Goal: Information Seeking & Learning: Learn about a topic

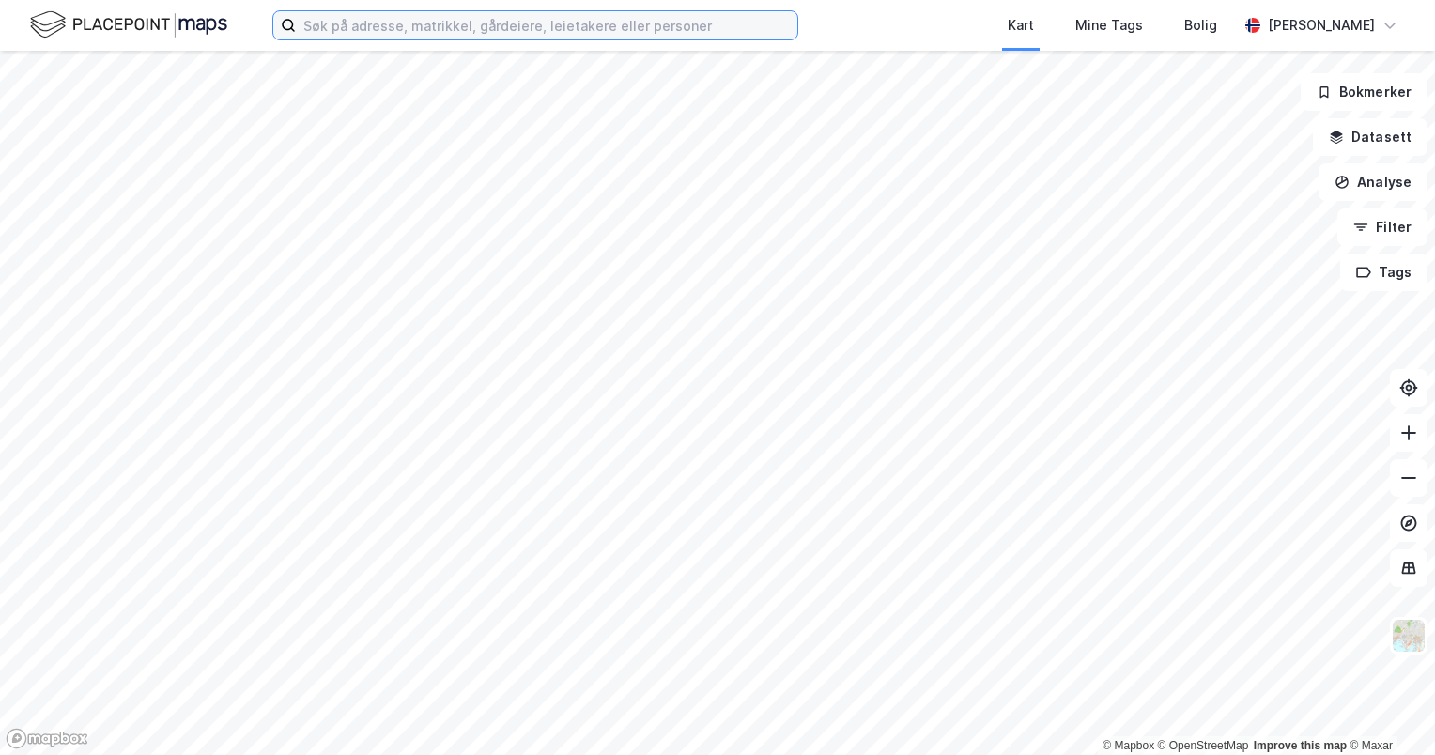
click at [575, 21] on input at bounding box center [547, 25] width 502 height 28
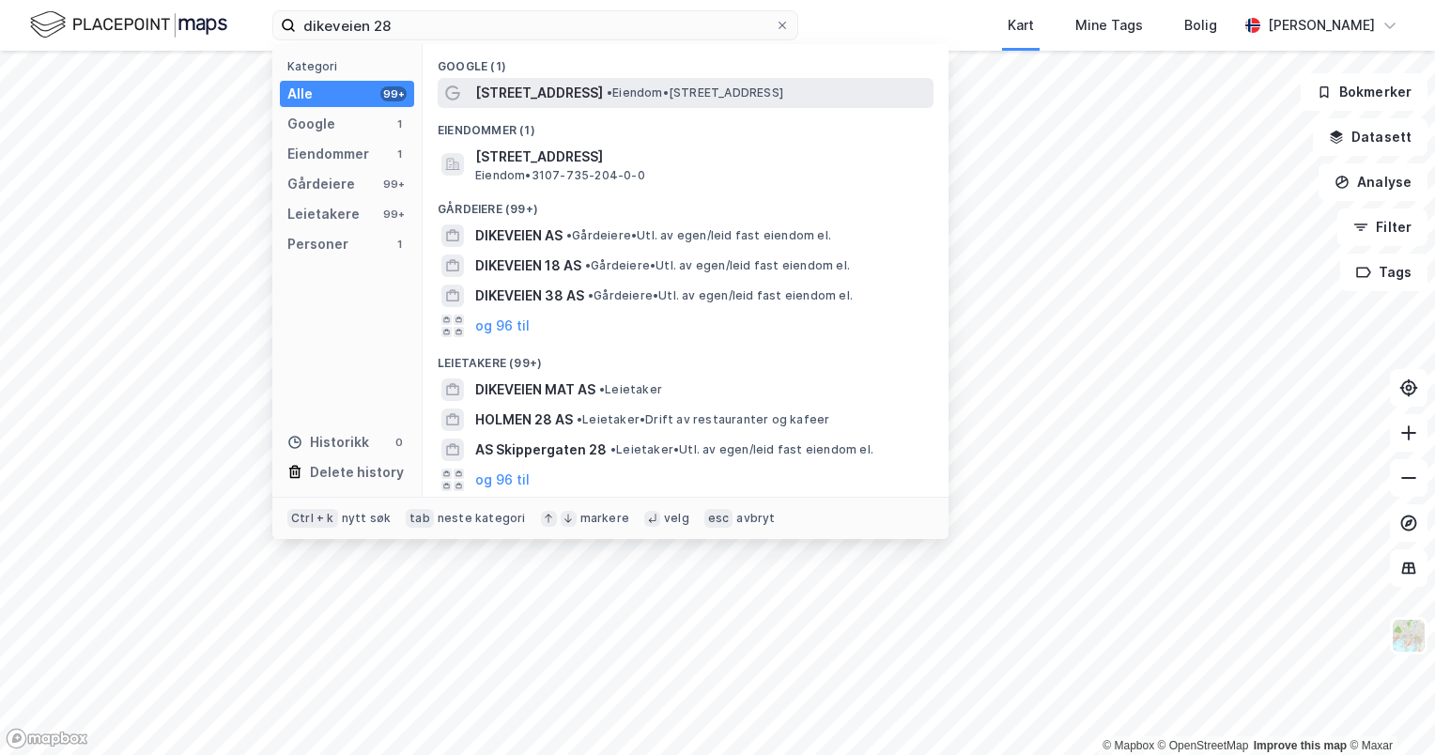
click at [608, 82] on div "Dikeveien 28 • Eiendom • Dikeveien 28, 1661 Rolvsøy" at bounding box center [702, 93] width 455 height 23
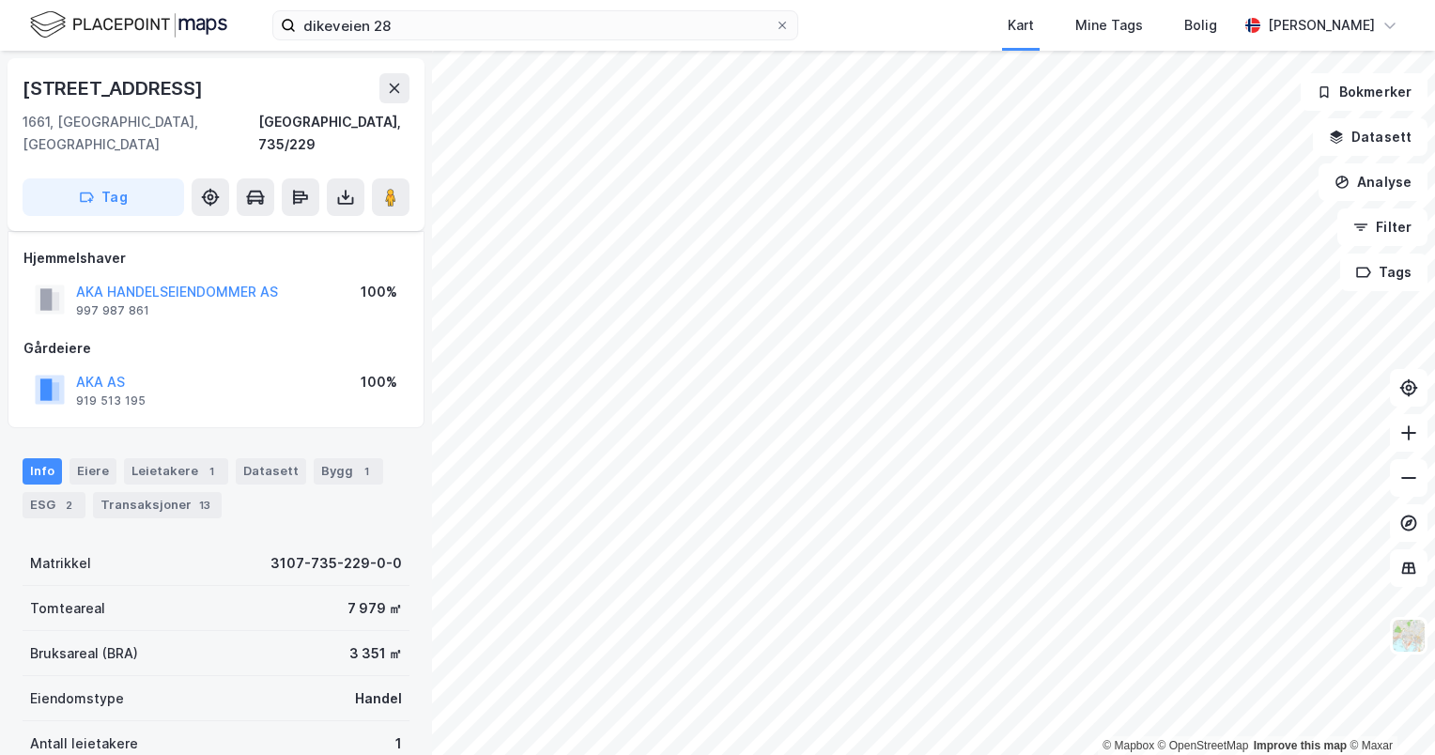
scroll to position [267, 0]
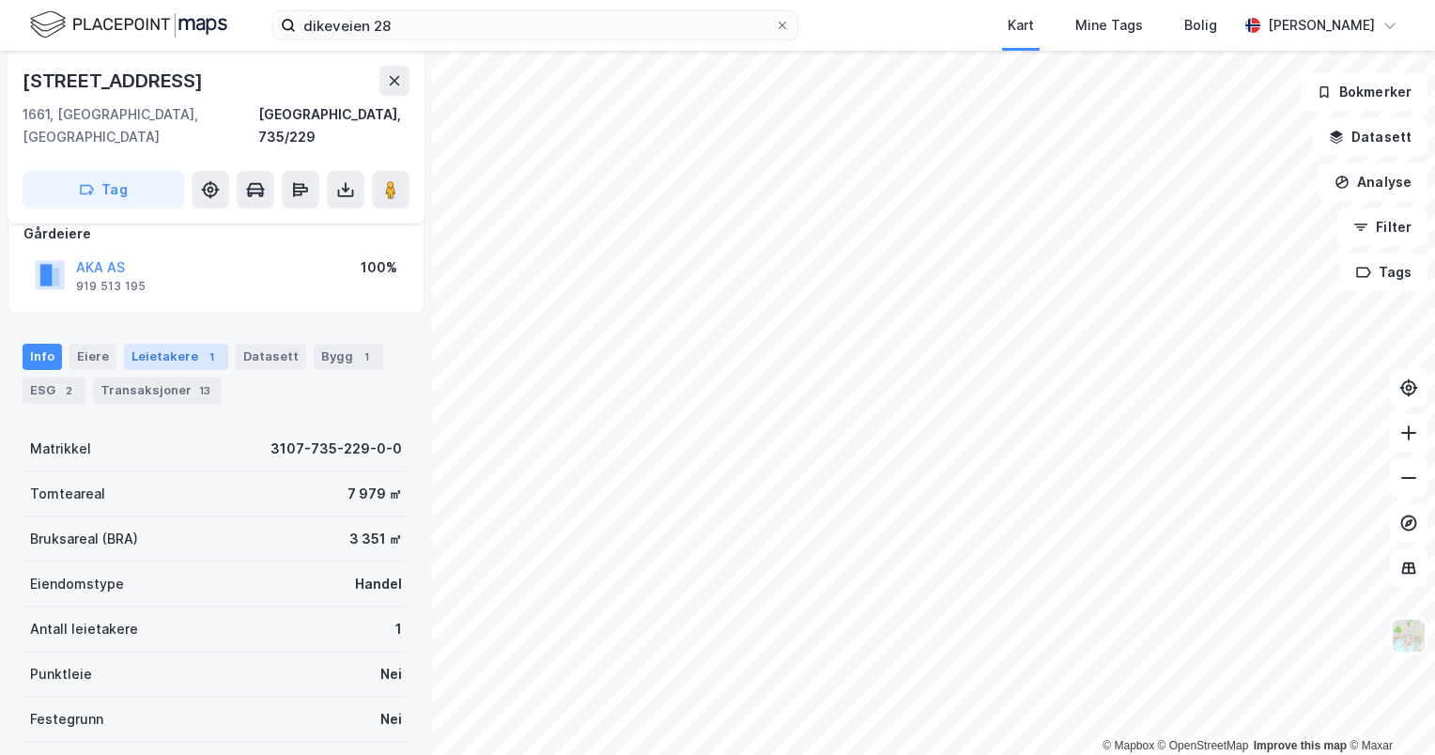
click at [202, 348] on div "1" at bounding box center [211, 357] width 19 height 19
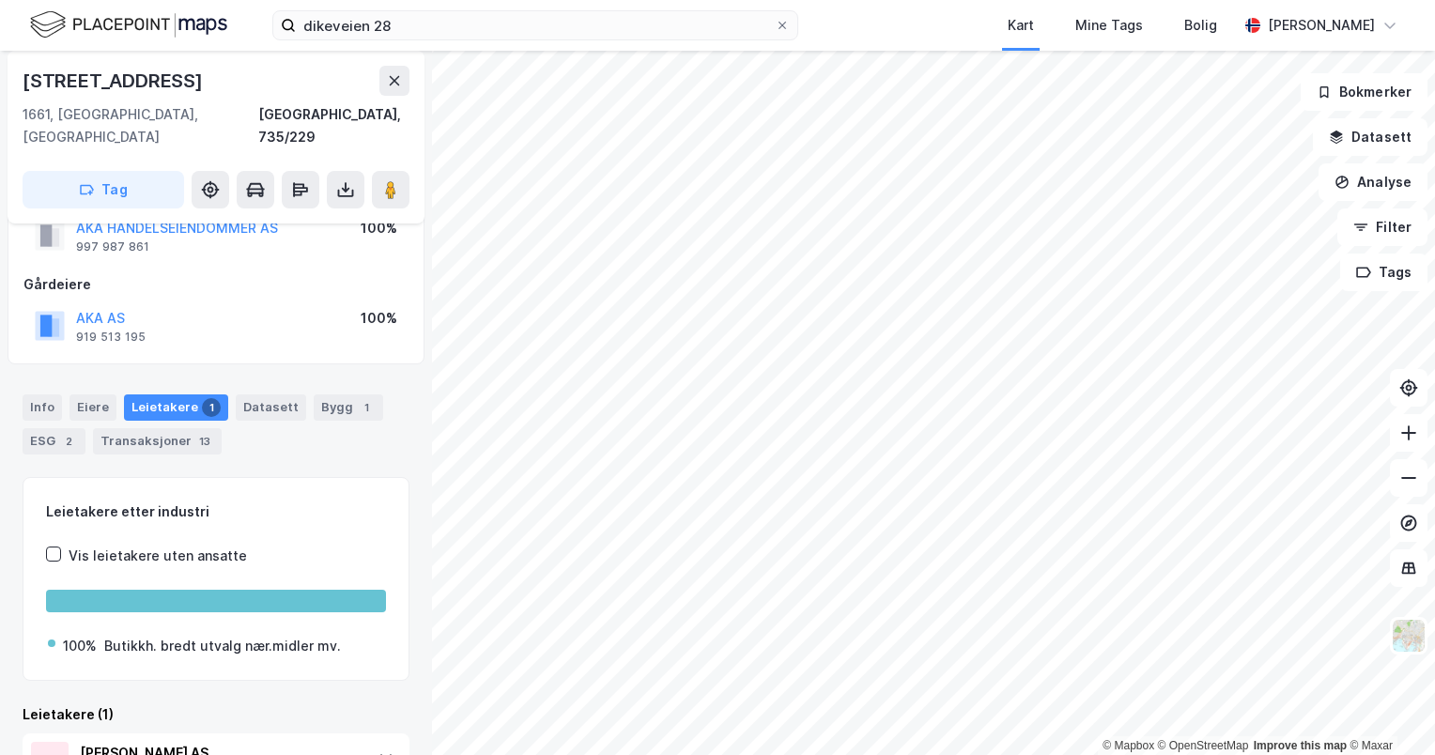
scroll to position [56, 0]
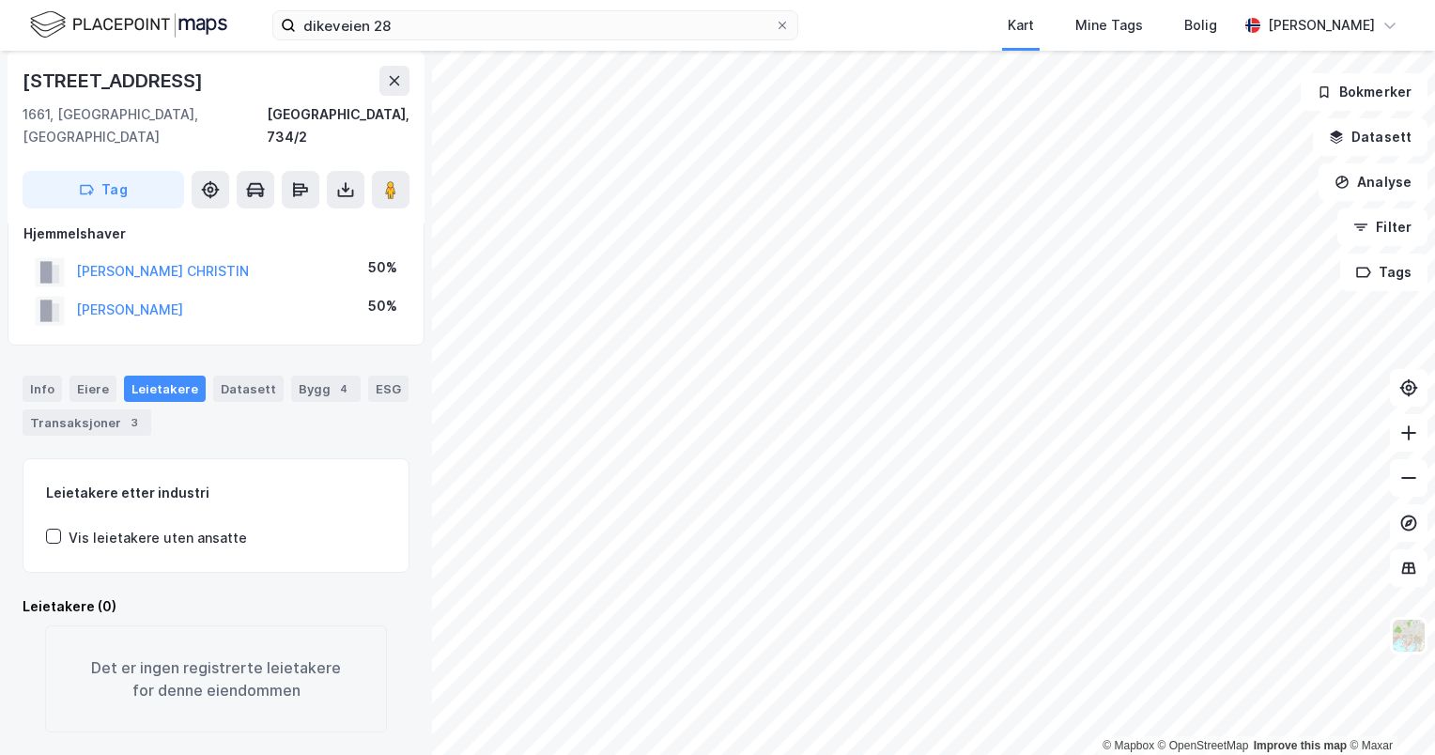
scroll to position [23, 0]
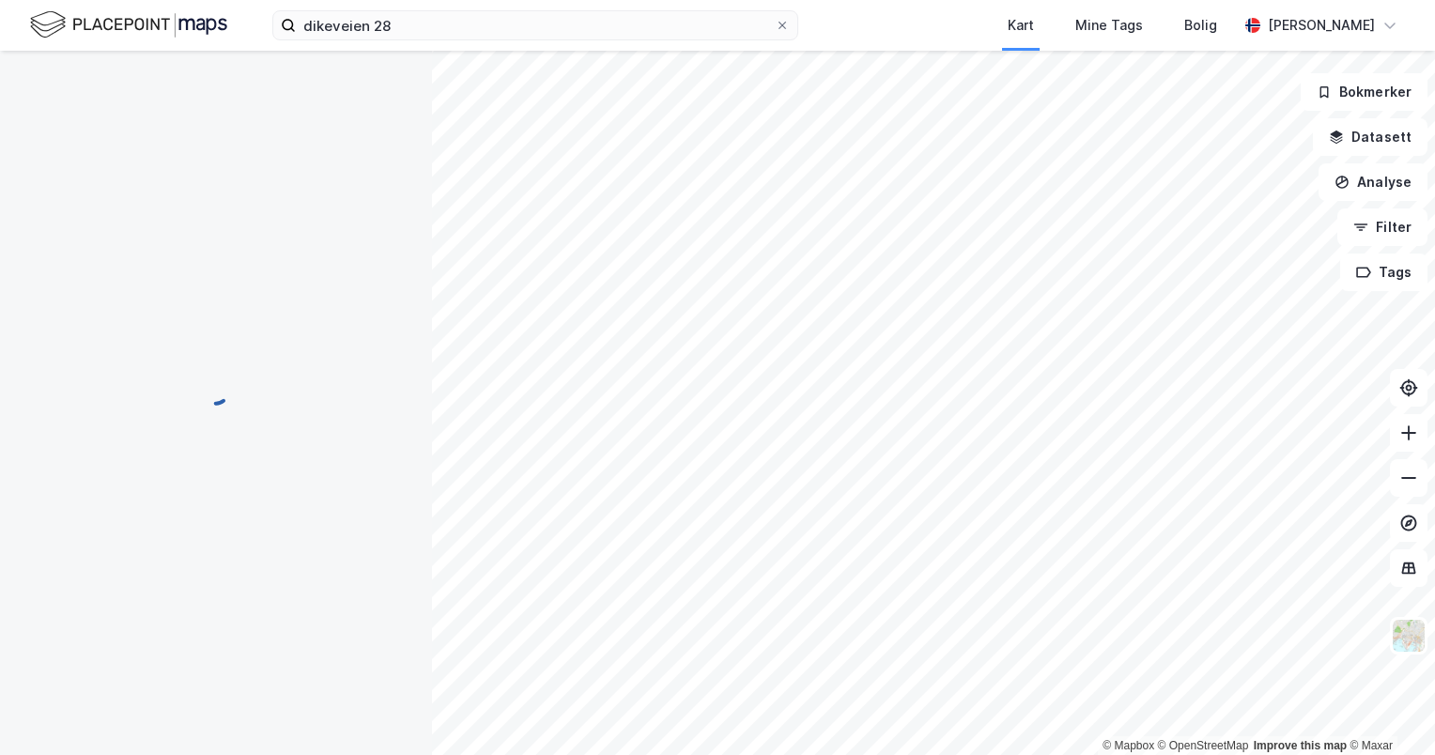
scroll to position [23, 0]
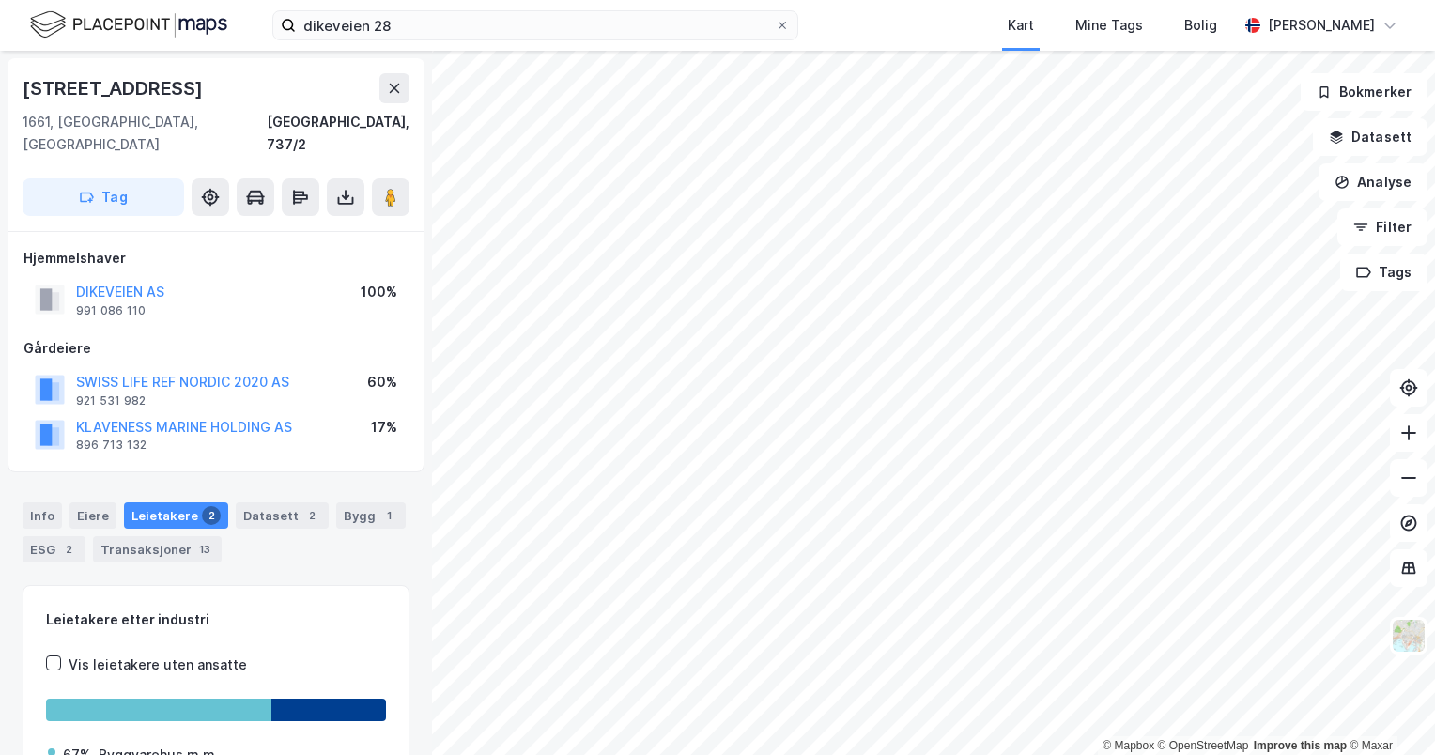
scroll to position [23, 0]
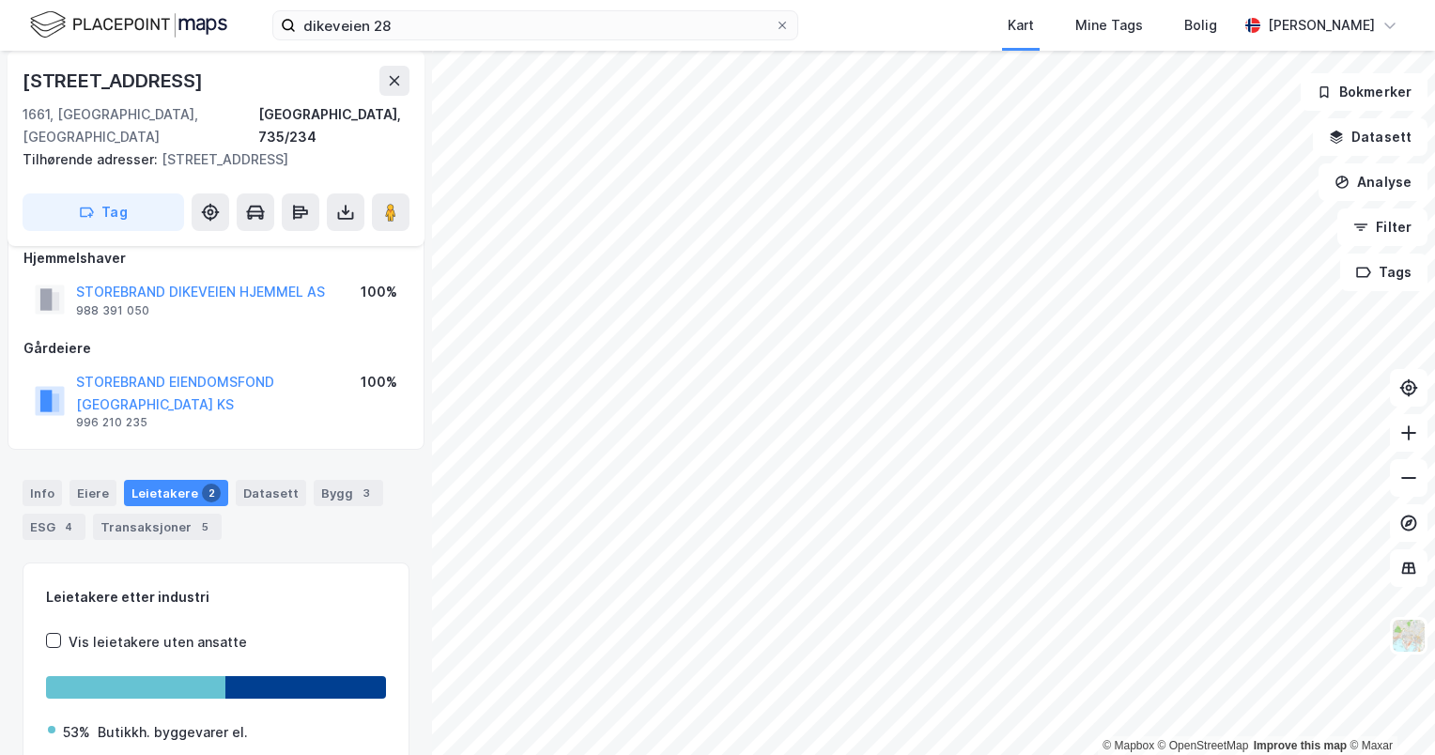
scroll to position [297, 0]
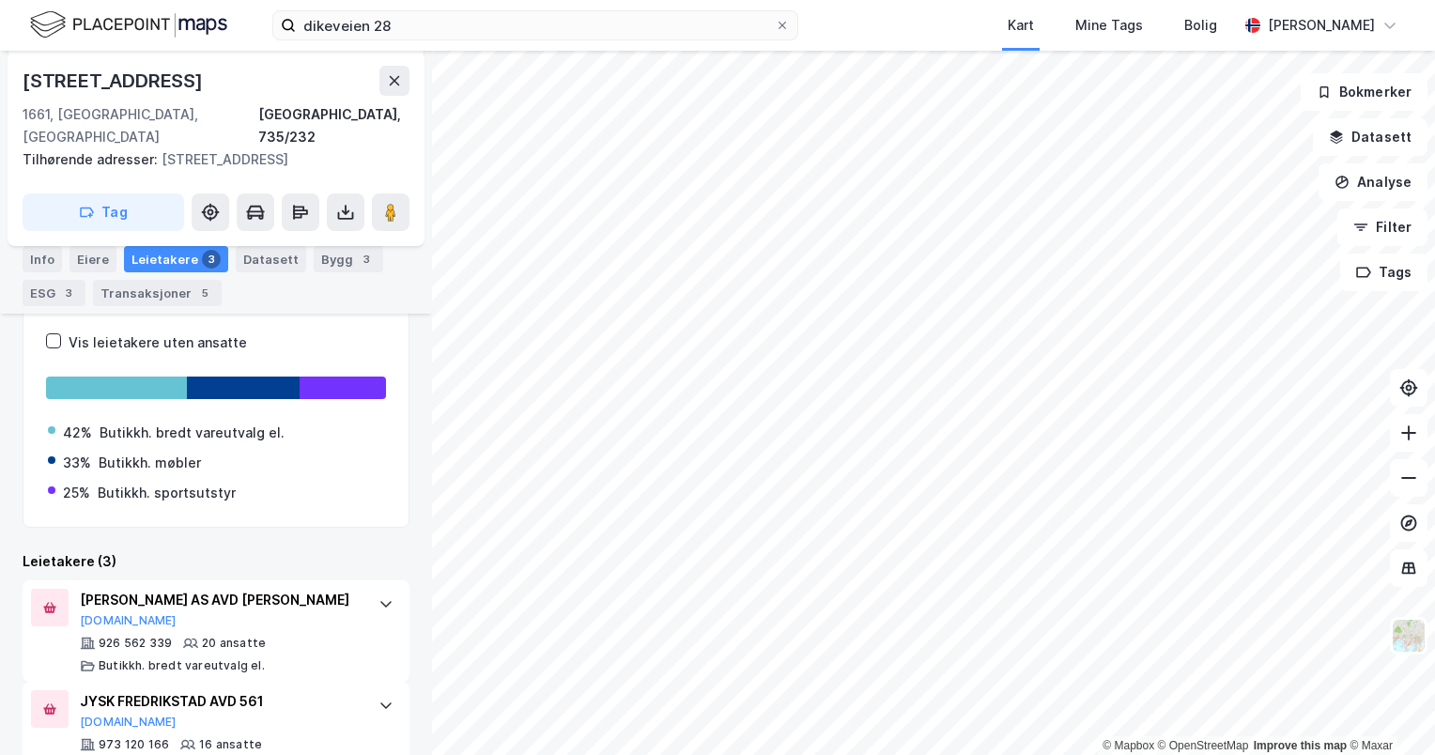
scroll to position [450, 0]
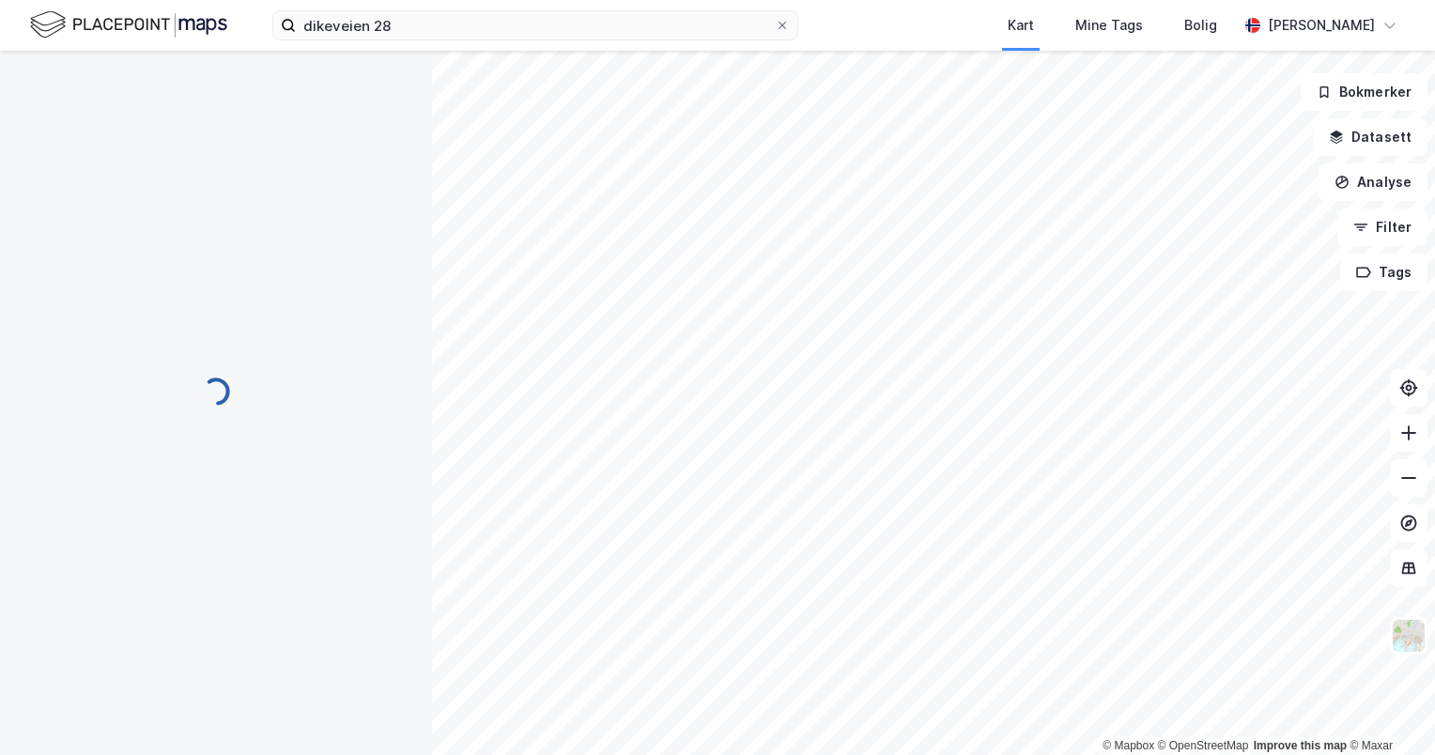
scroll to position [162, 0]
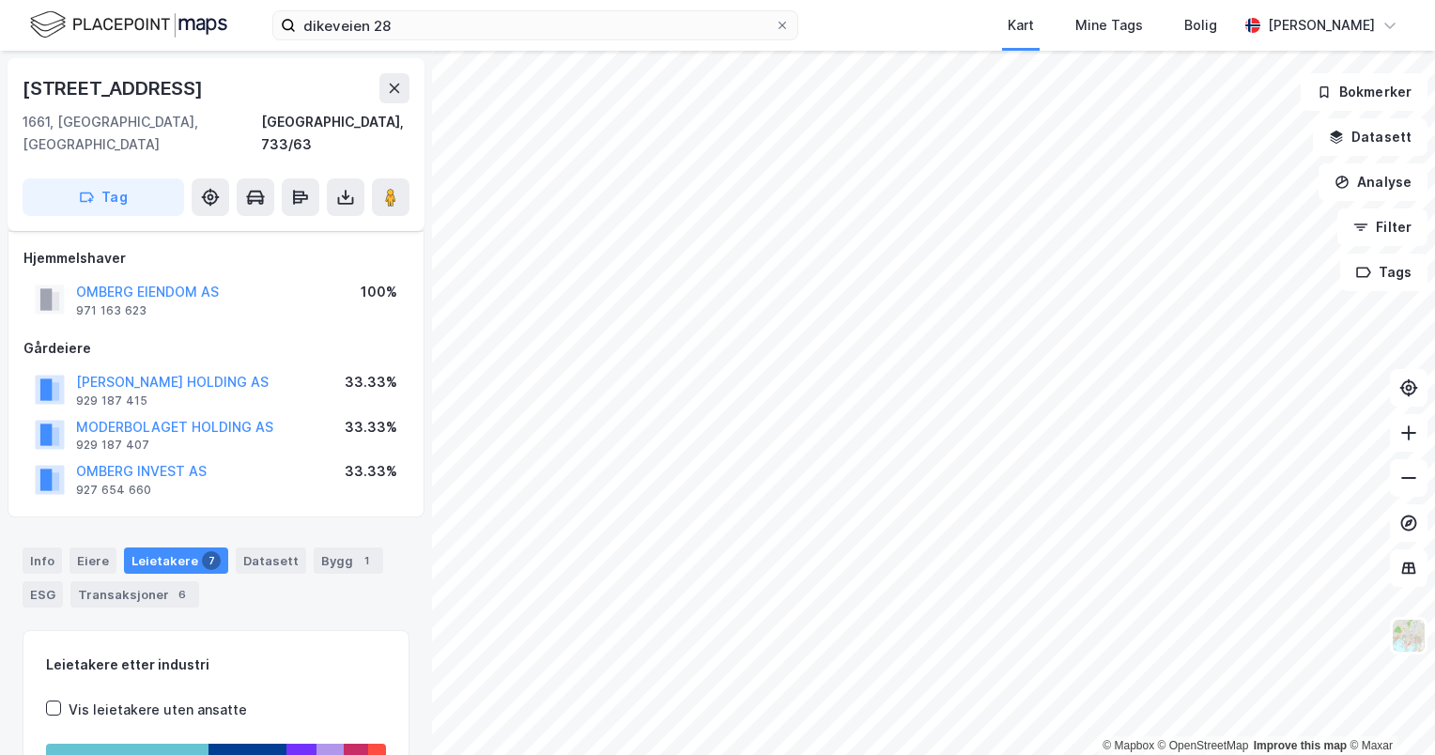
scroll to position [162, 0]
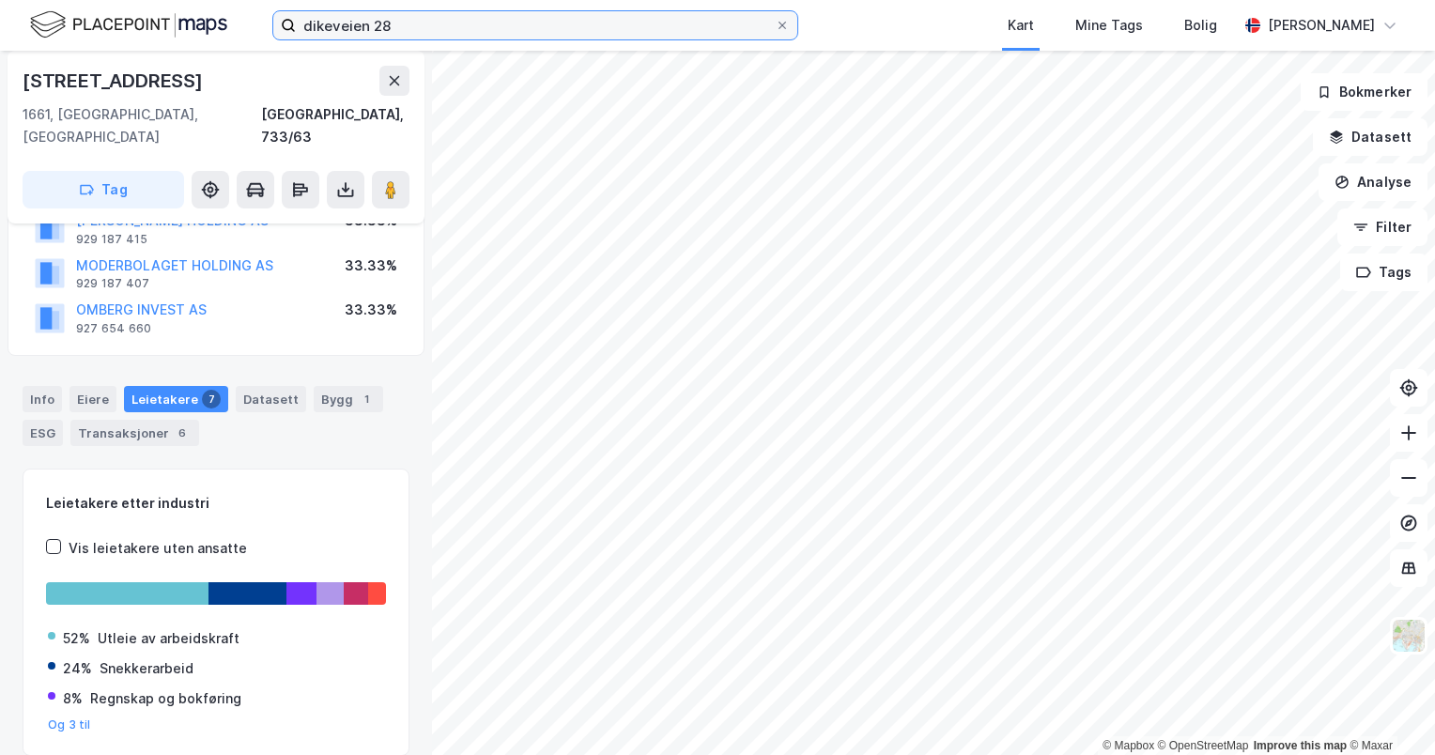
click at [525, 28] on input "dikeveien 28" at bounding box center [535, 25] width 479 height 28
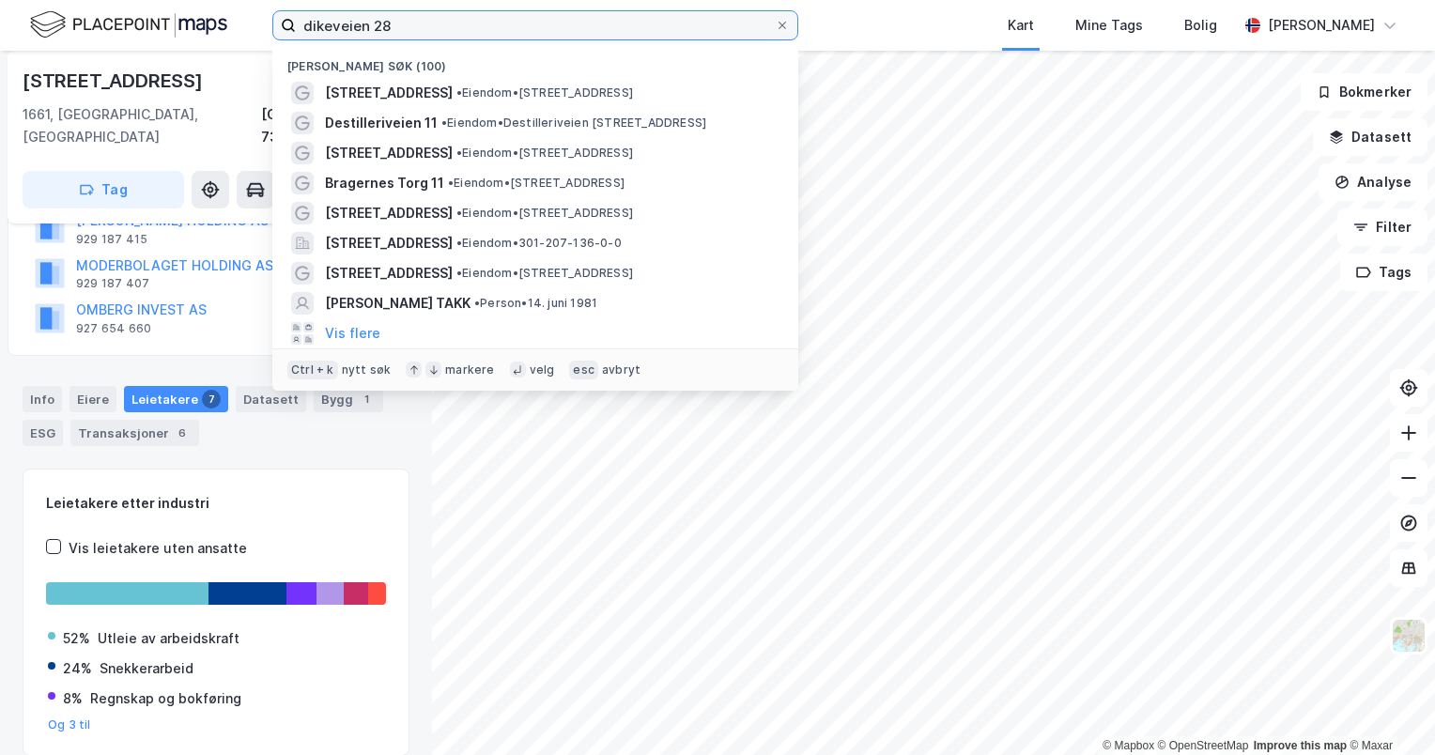
click at [525, 28] on input "dikeveien 28" at bounding box center [535, 25] width 479 height 28
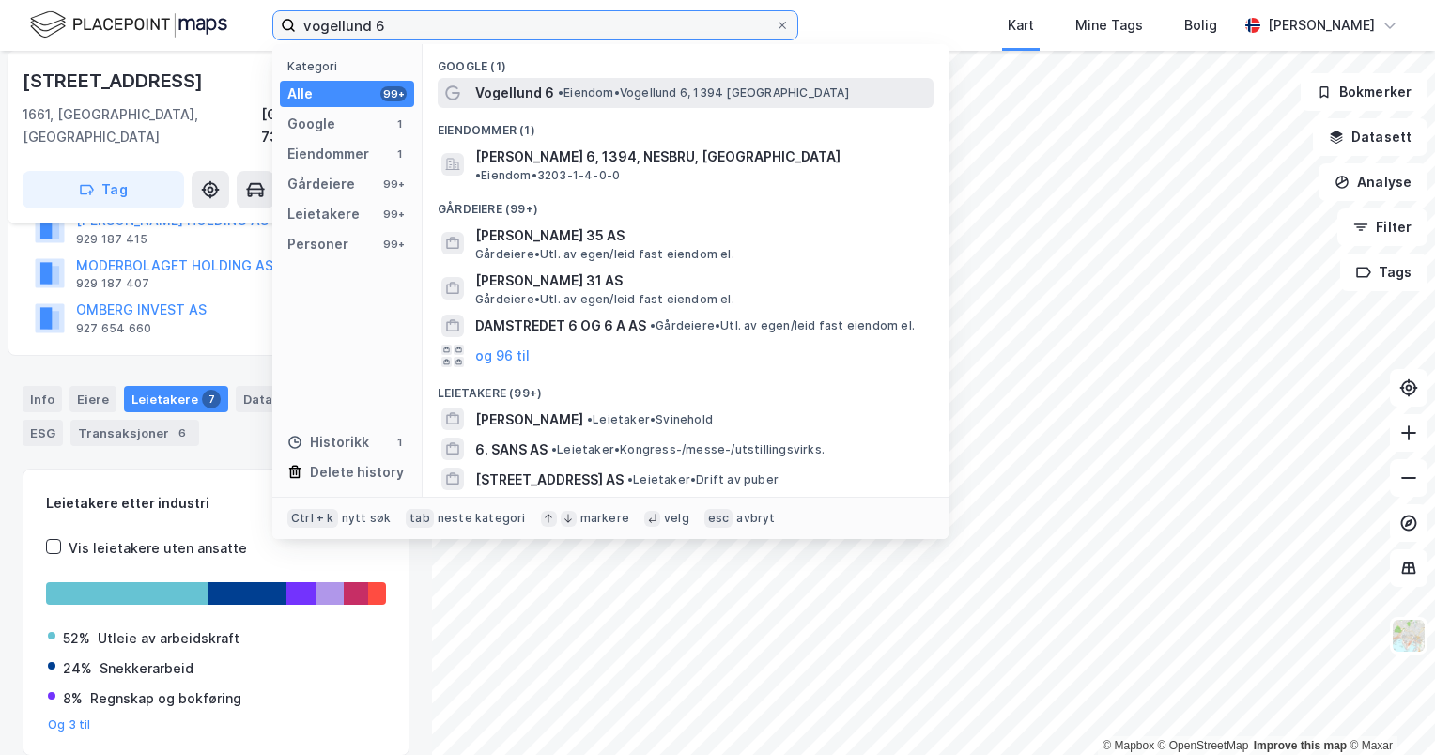
type input "vogellund 6"
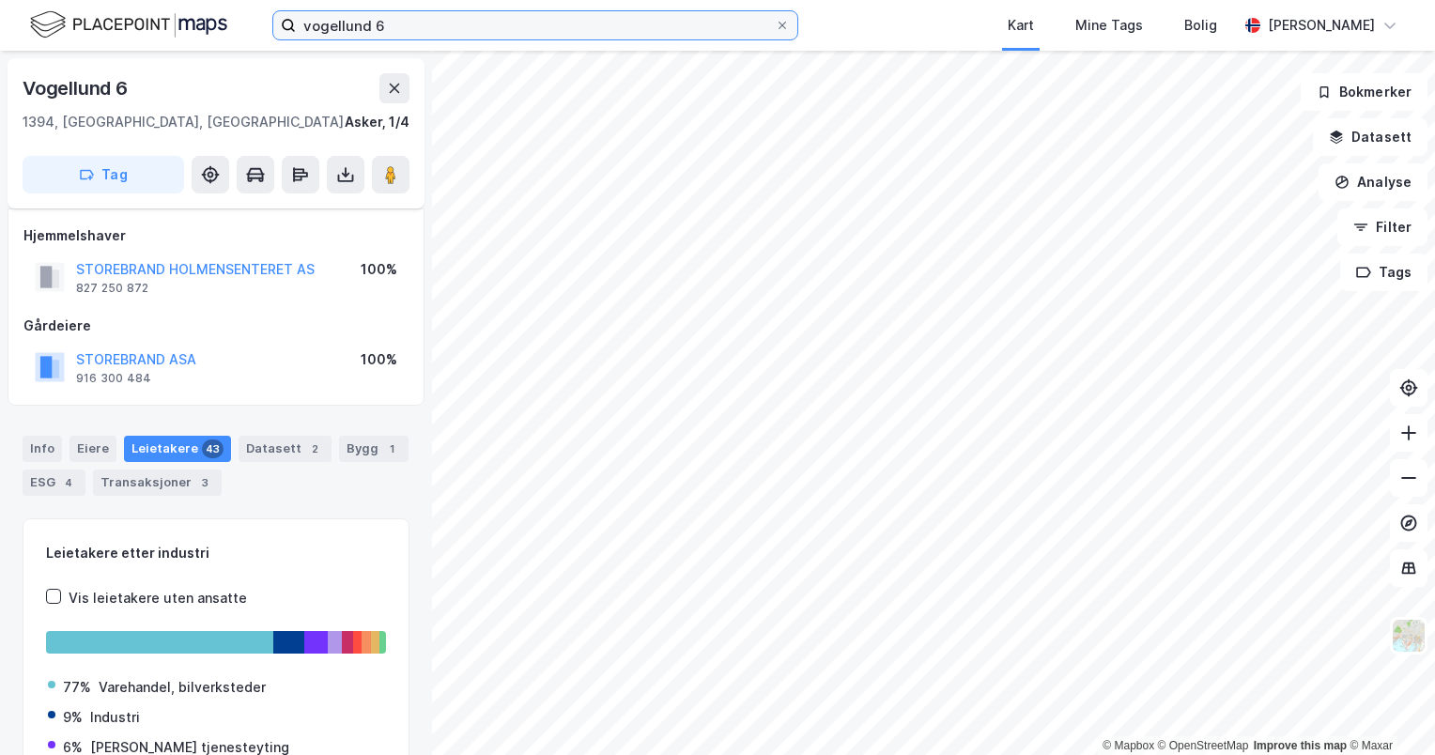
scroll to position [124, 0]
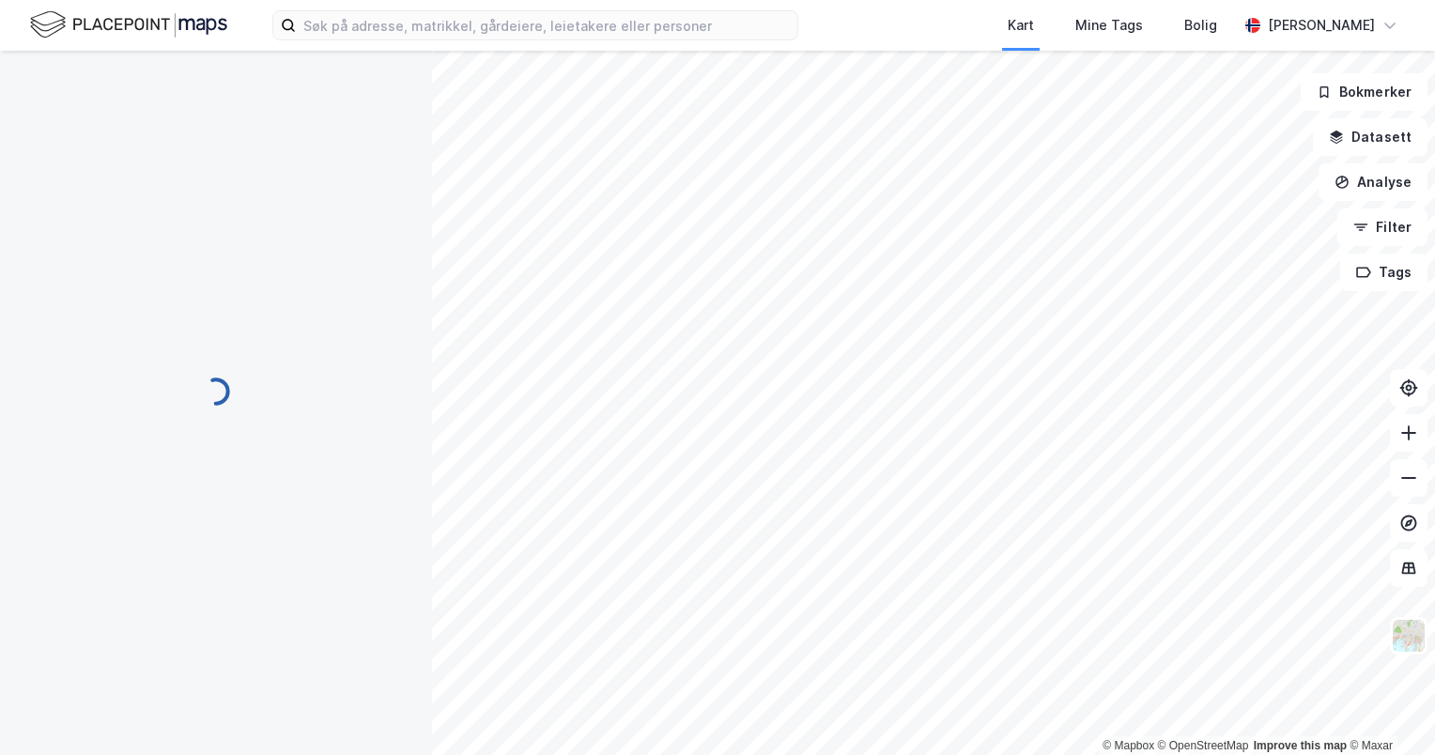
click at [456, 8] on div "Kart Mine Tags Bolig [PERSON_NAME]" at bounding box center [717, 25] width 1435 height 51
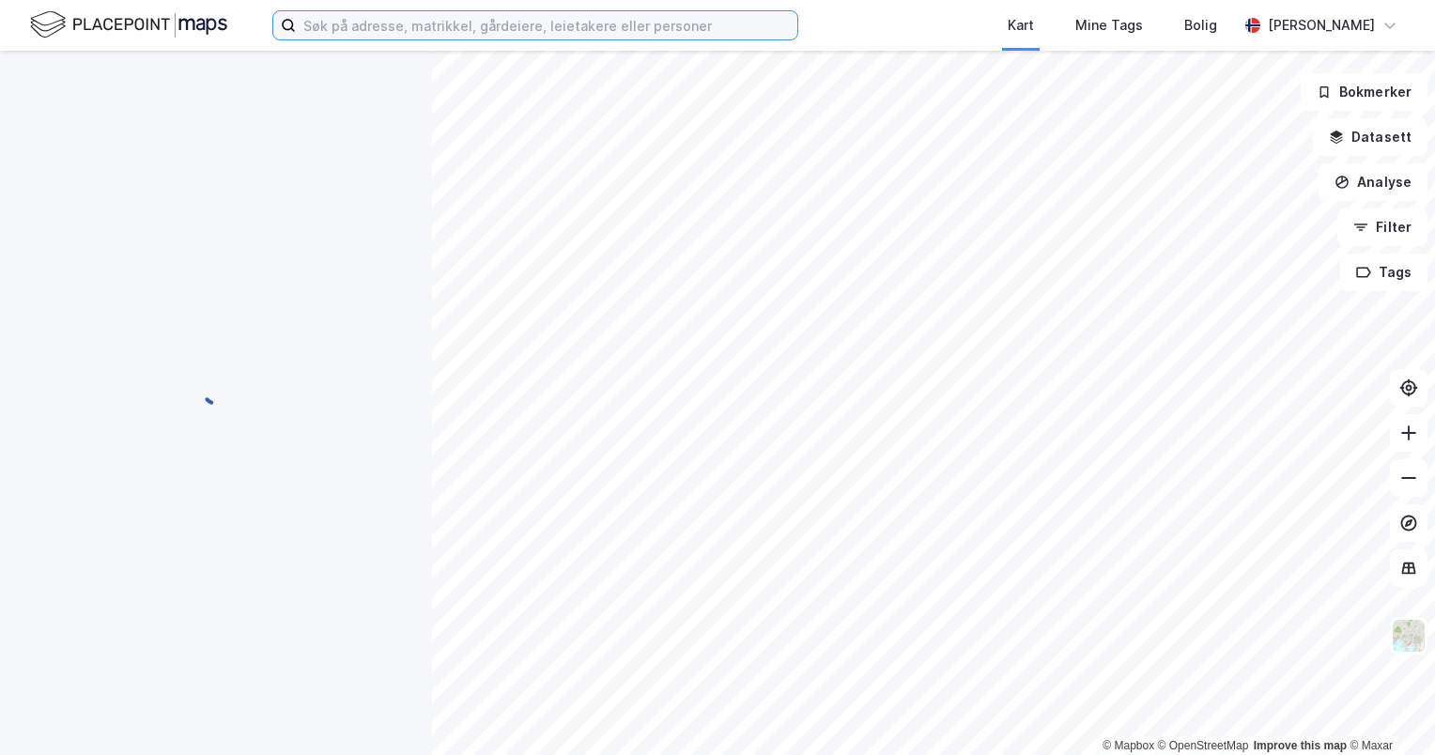
click at [455, 19] on input at bounding box center [547, 25] width 502 height 28
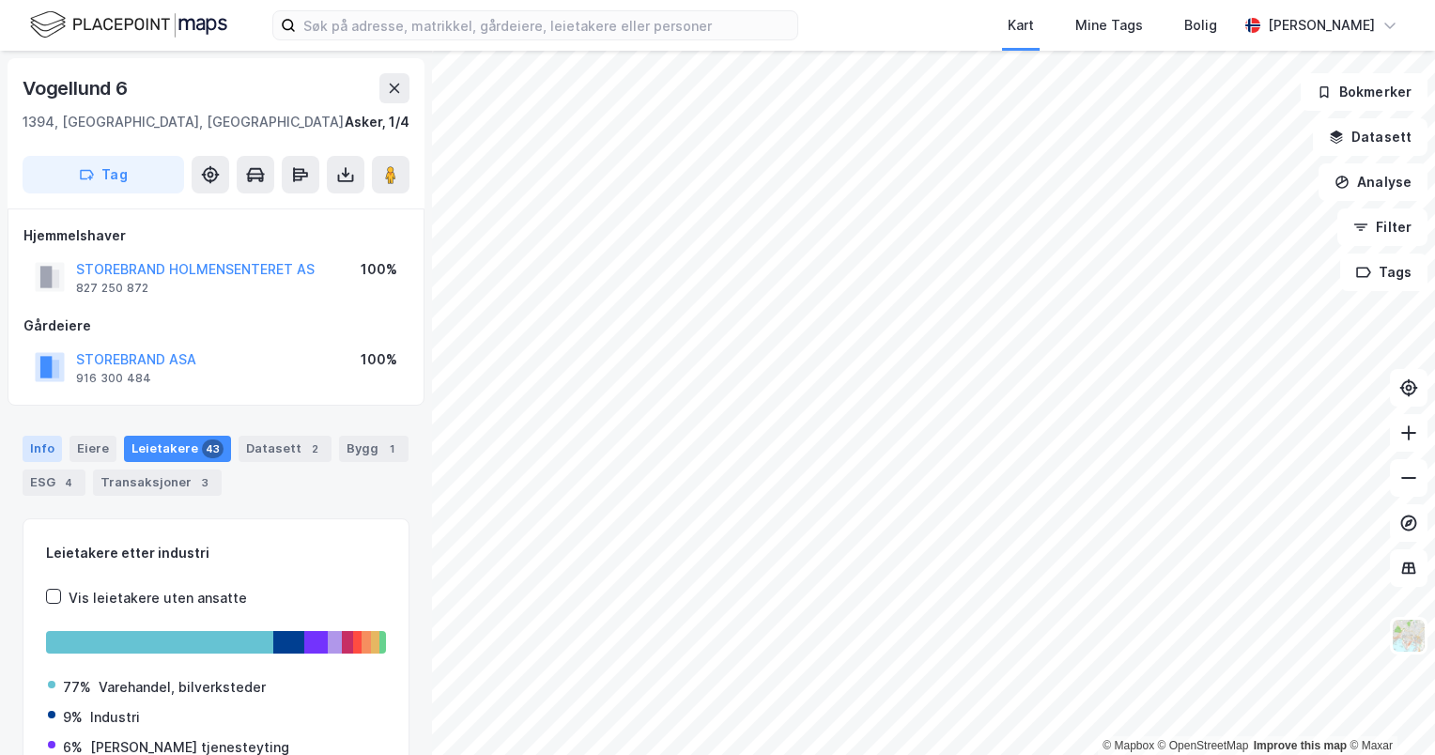
click at [43, 446] on div "Info" at bounding box center [42, 449] width 39 height 26
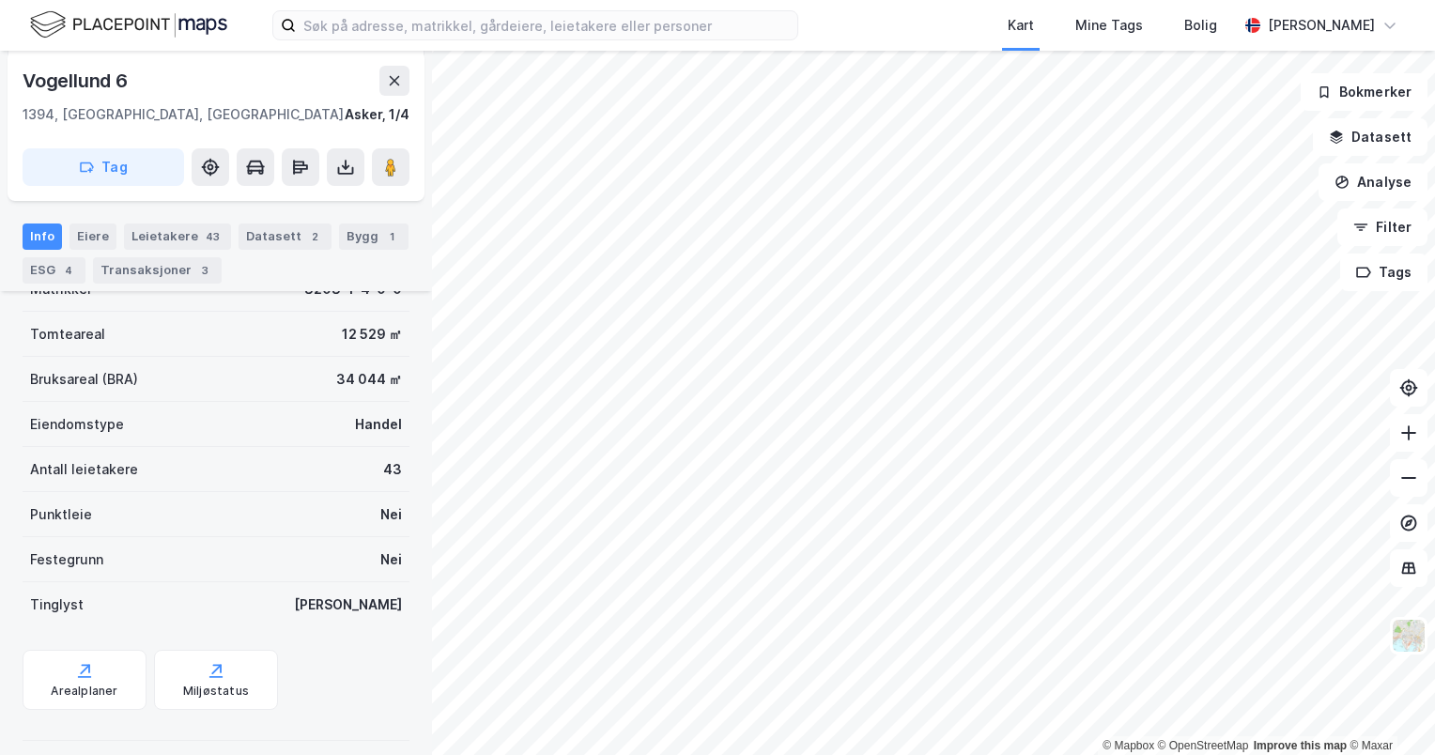
scroll to position [267, 0]
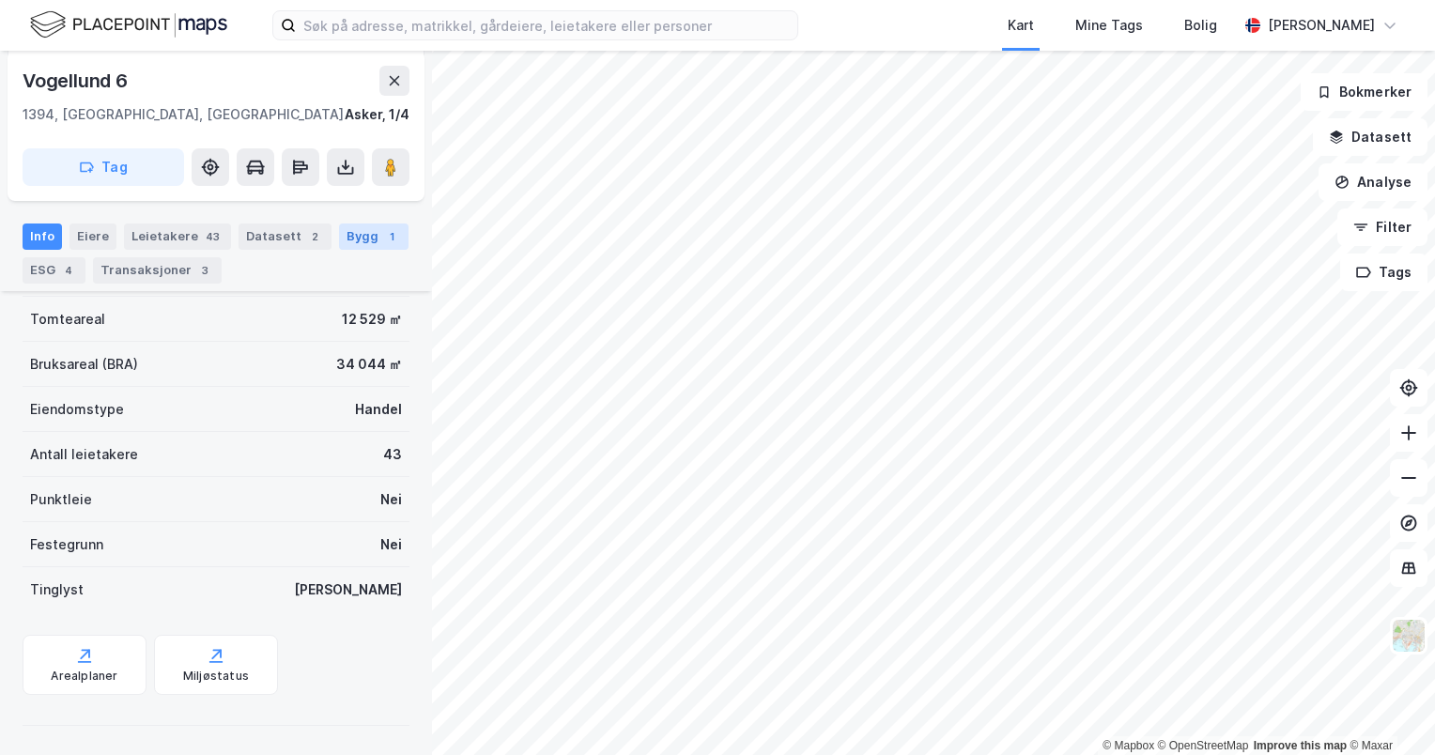
click at [382, 235] on div "1" at bounding box center [391, 236] width 19 height 19
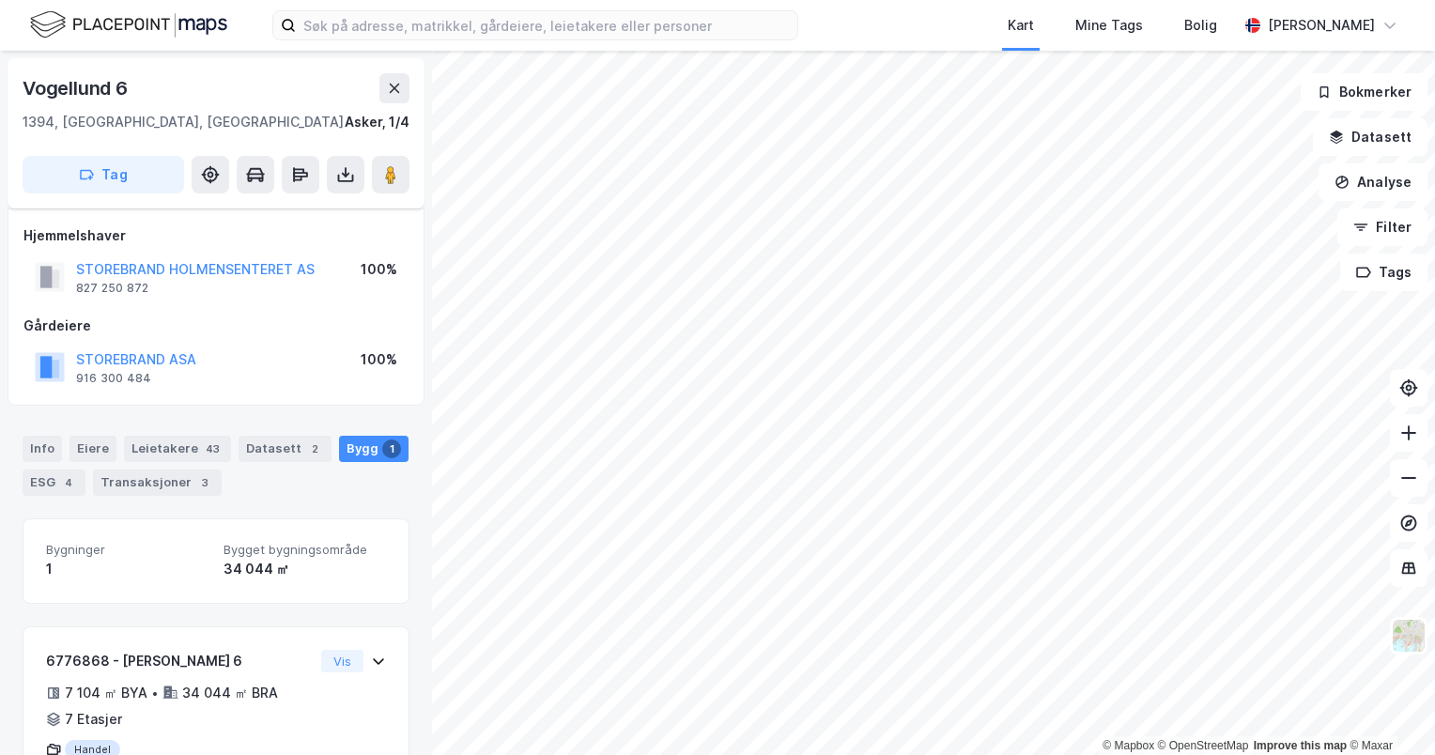
scroll to position [79, 0]
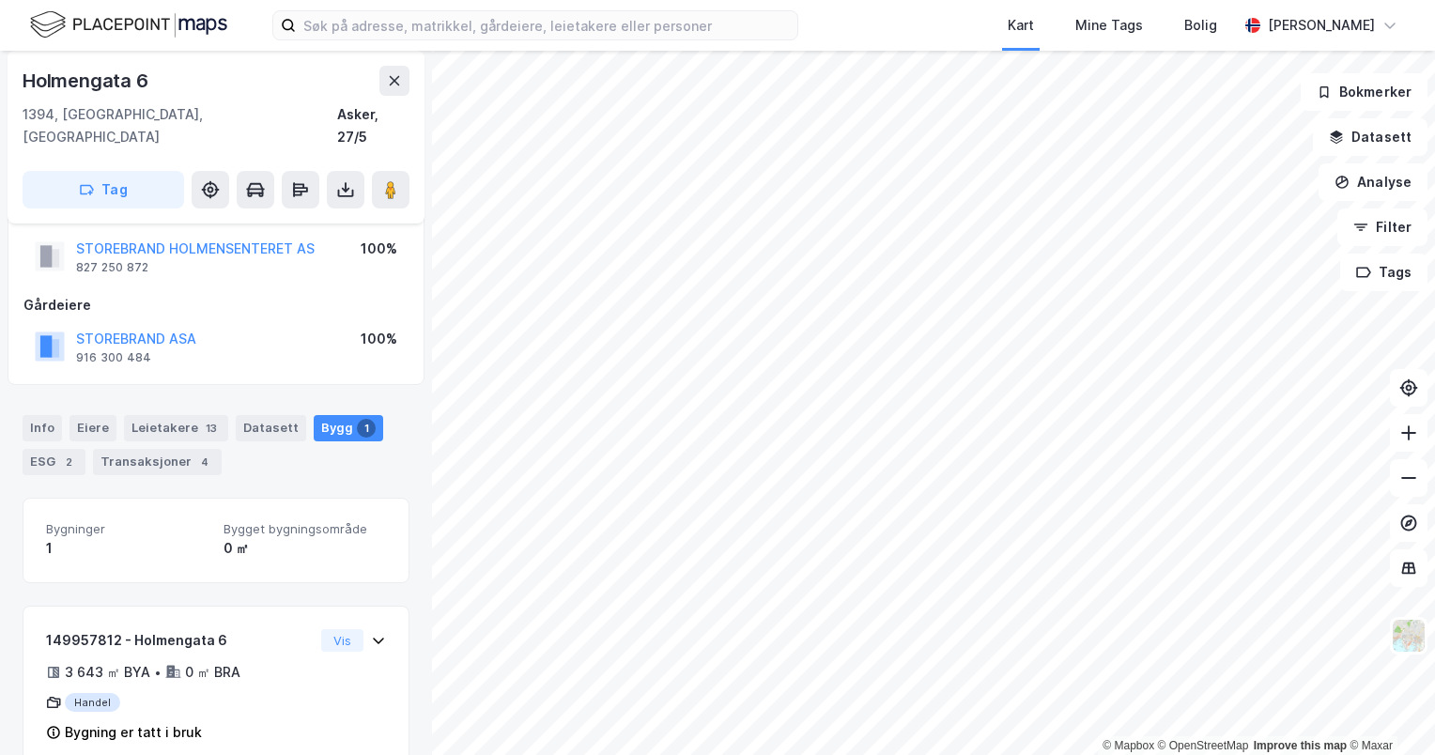
scroll to position [42, 0]
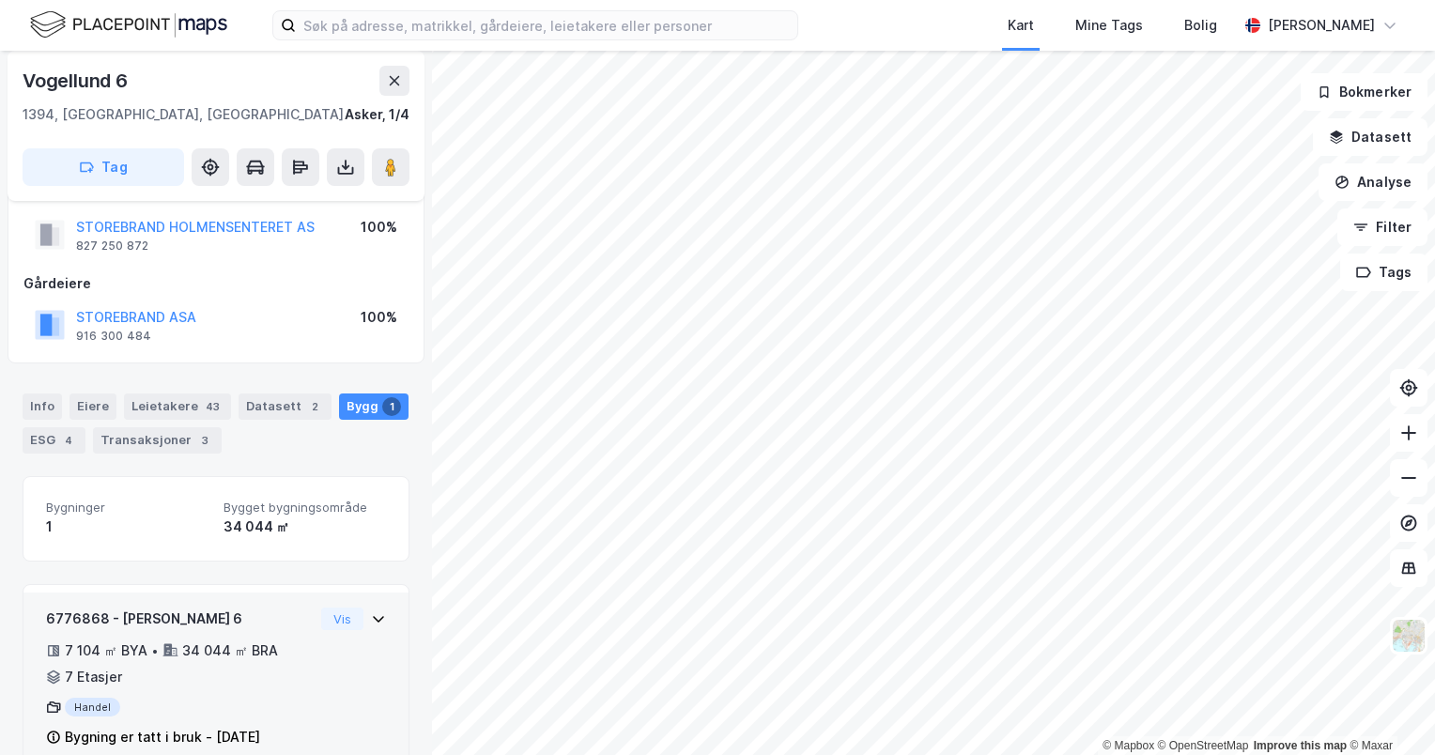
scroll to position [79, 0]
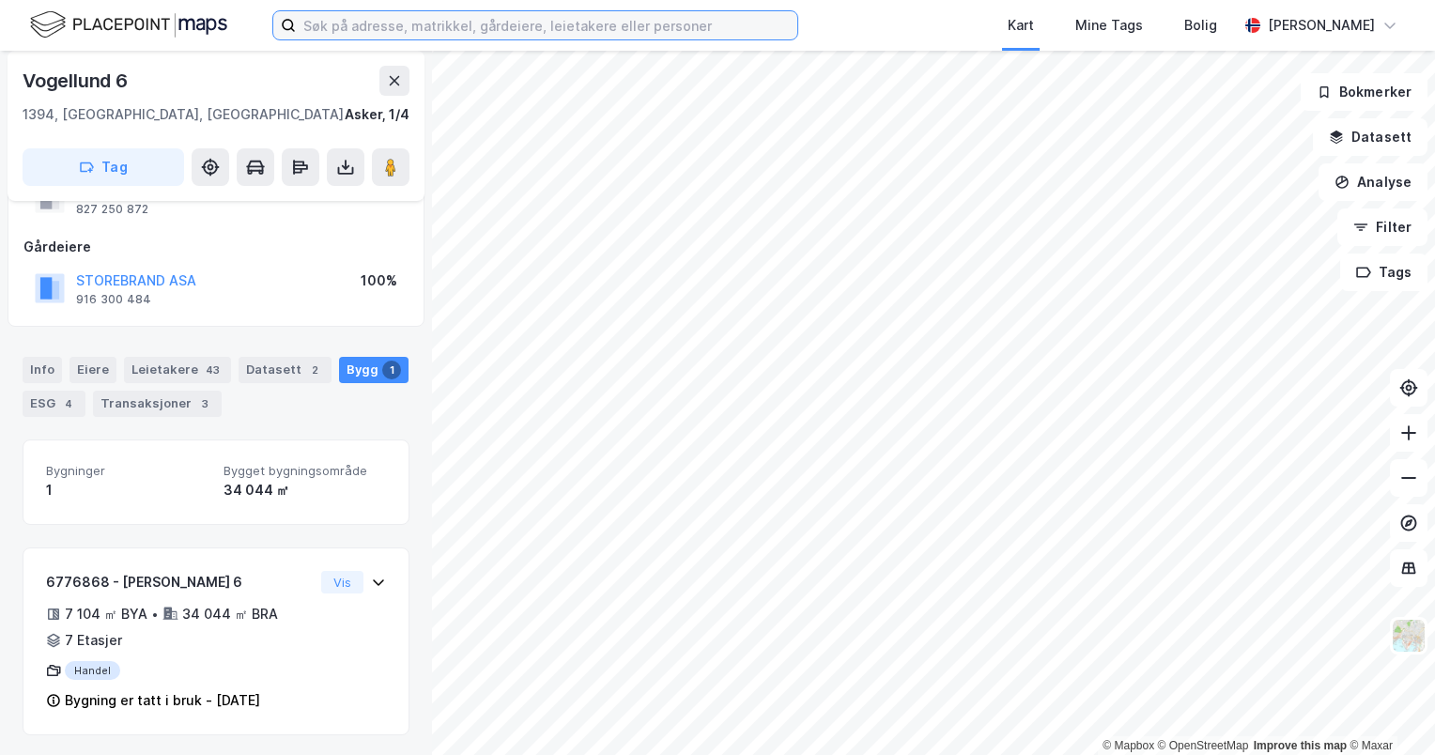
click at [560, 15] on input at bounding box center [547, 25] width 502 height 28
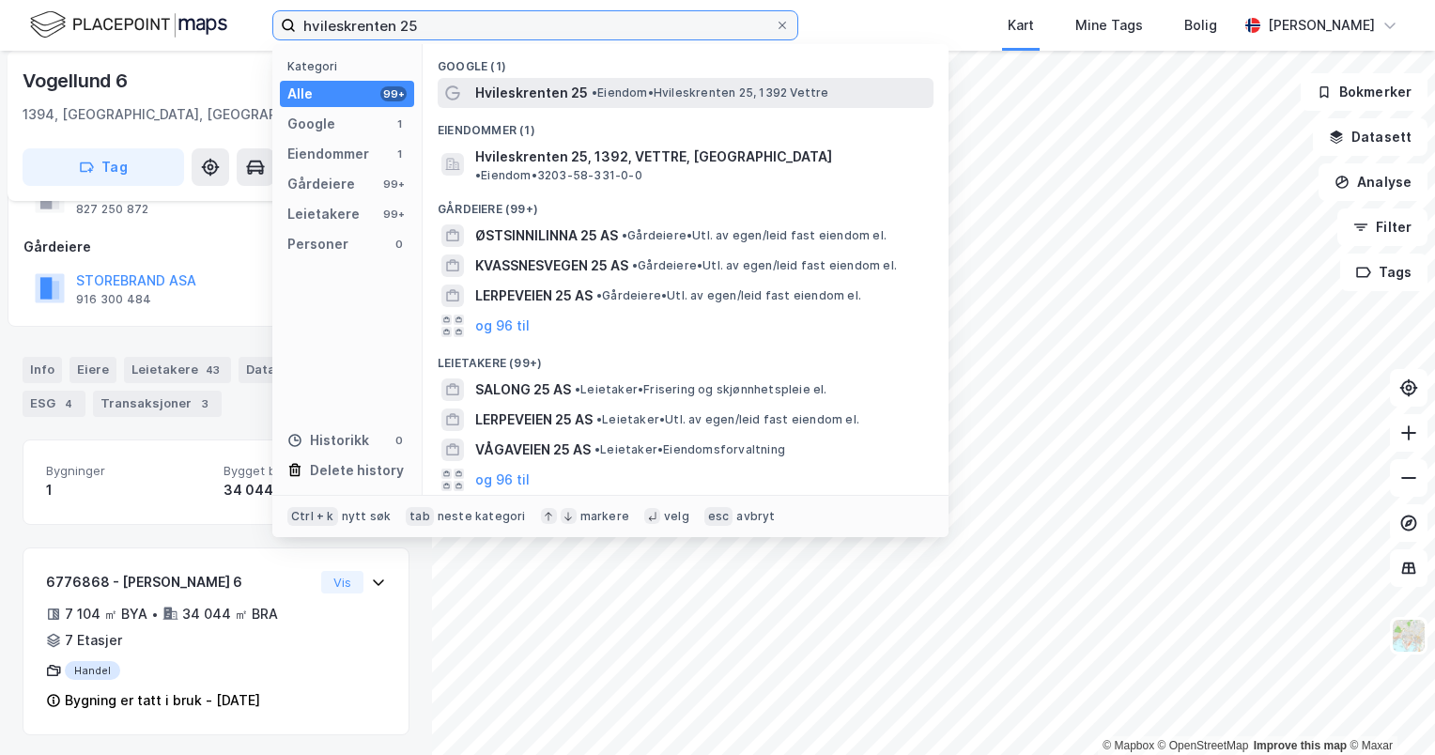
type input "hvileskrenten 25"
click at [567, 80] on div "Hvileskrenten 25 • Eiendom • [STREET_ADDRESS]" at bounding box center [686, 93] width 496 height 30
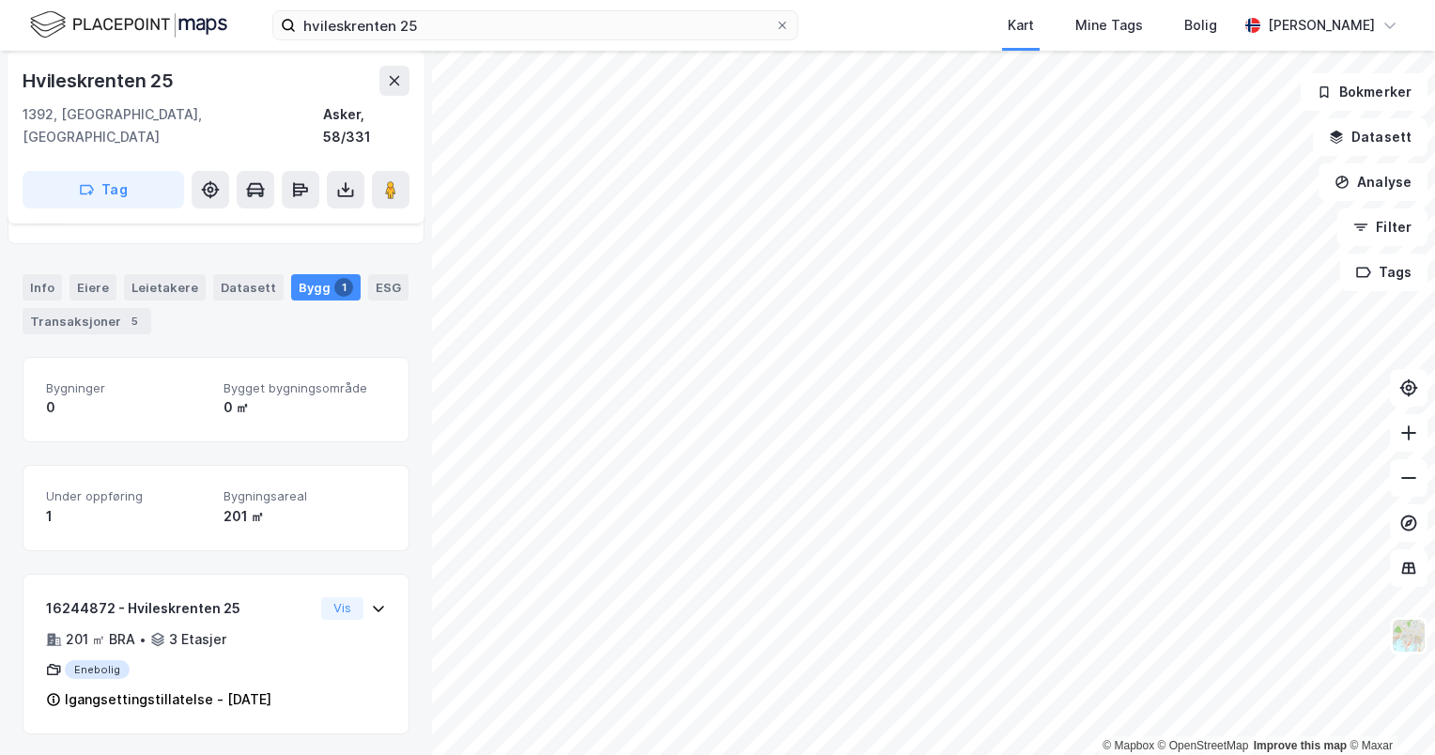
scroll to position [114, 0]
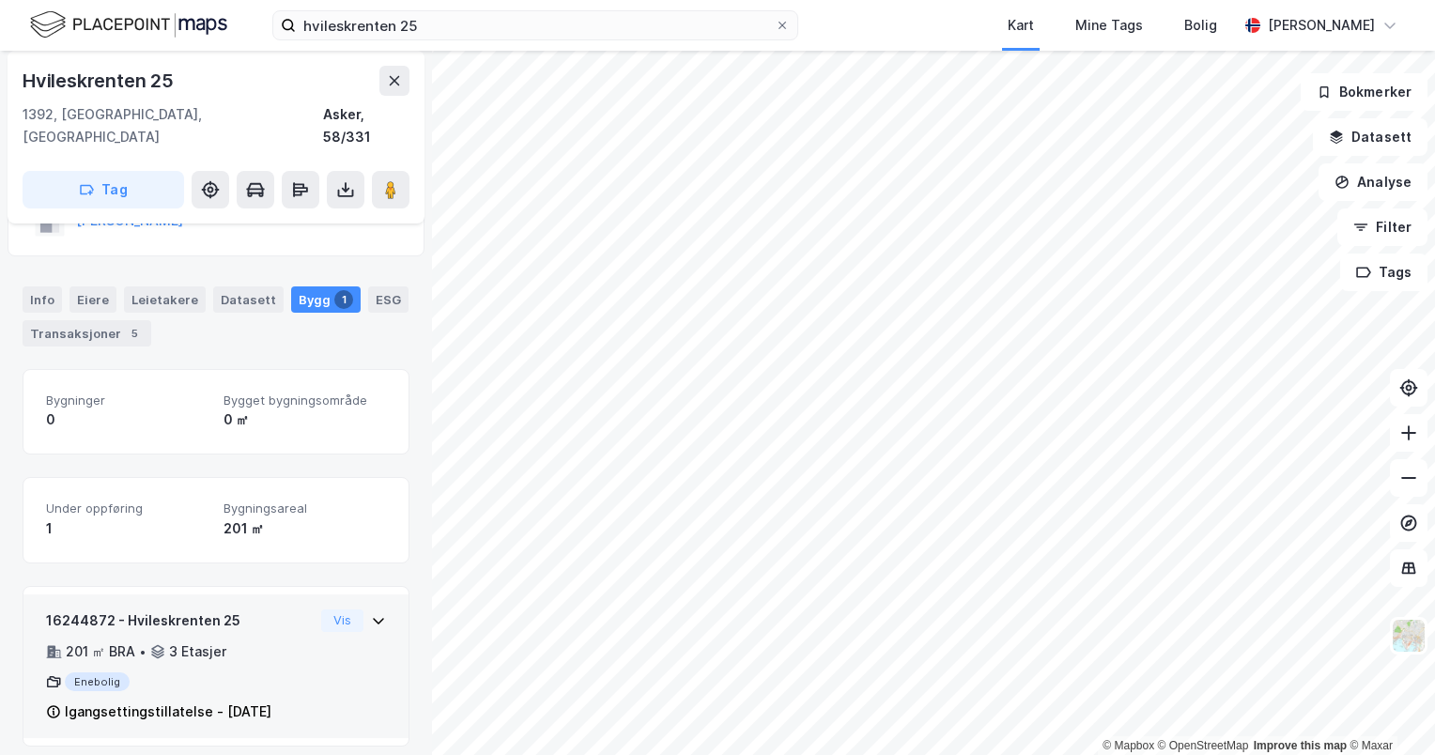
click at [373, 618] on icon at bounding box center [378, 621] width 11 height 7
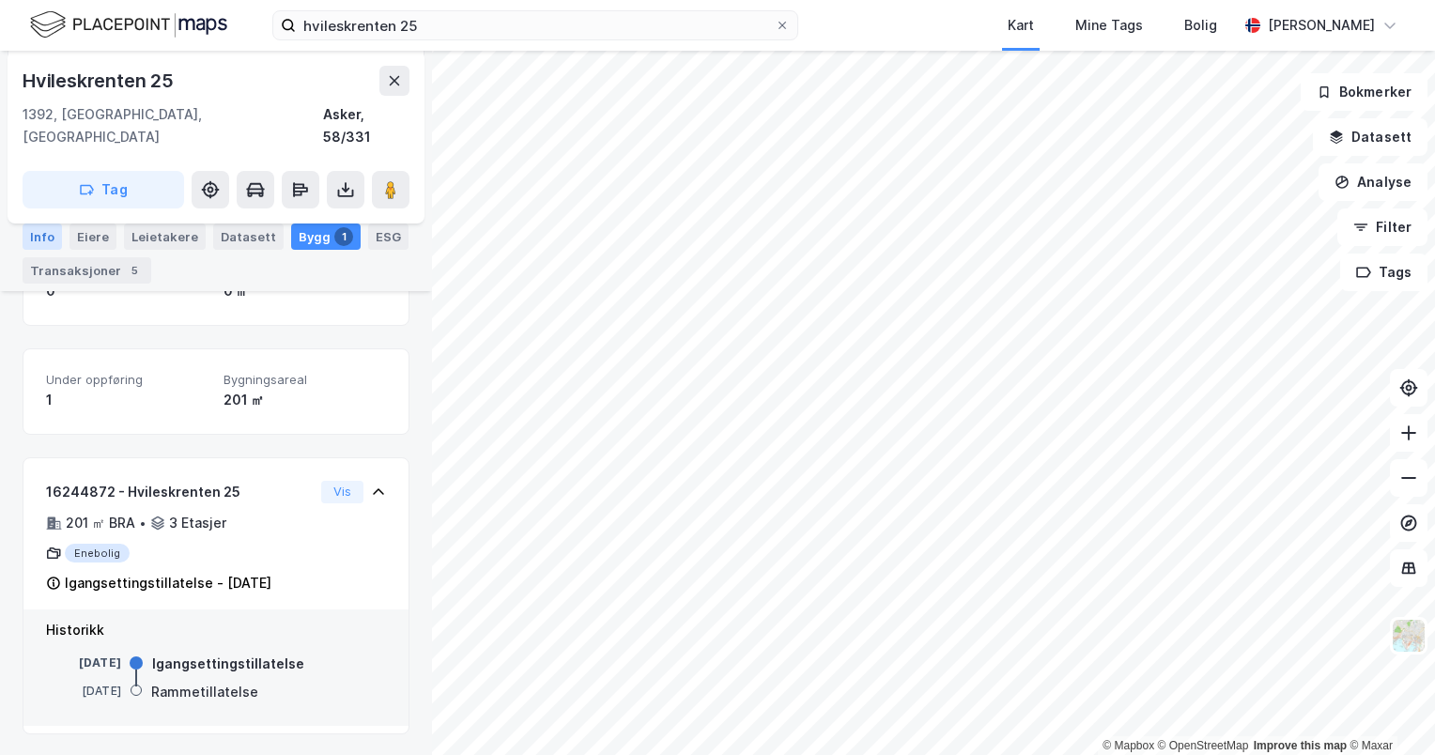
click at [40, 235] on div "Info" at bounding box center [42, 237] width 39 height 26
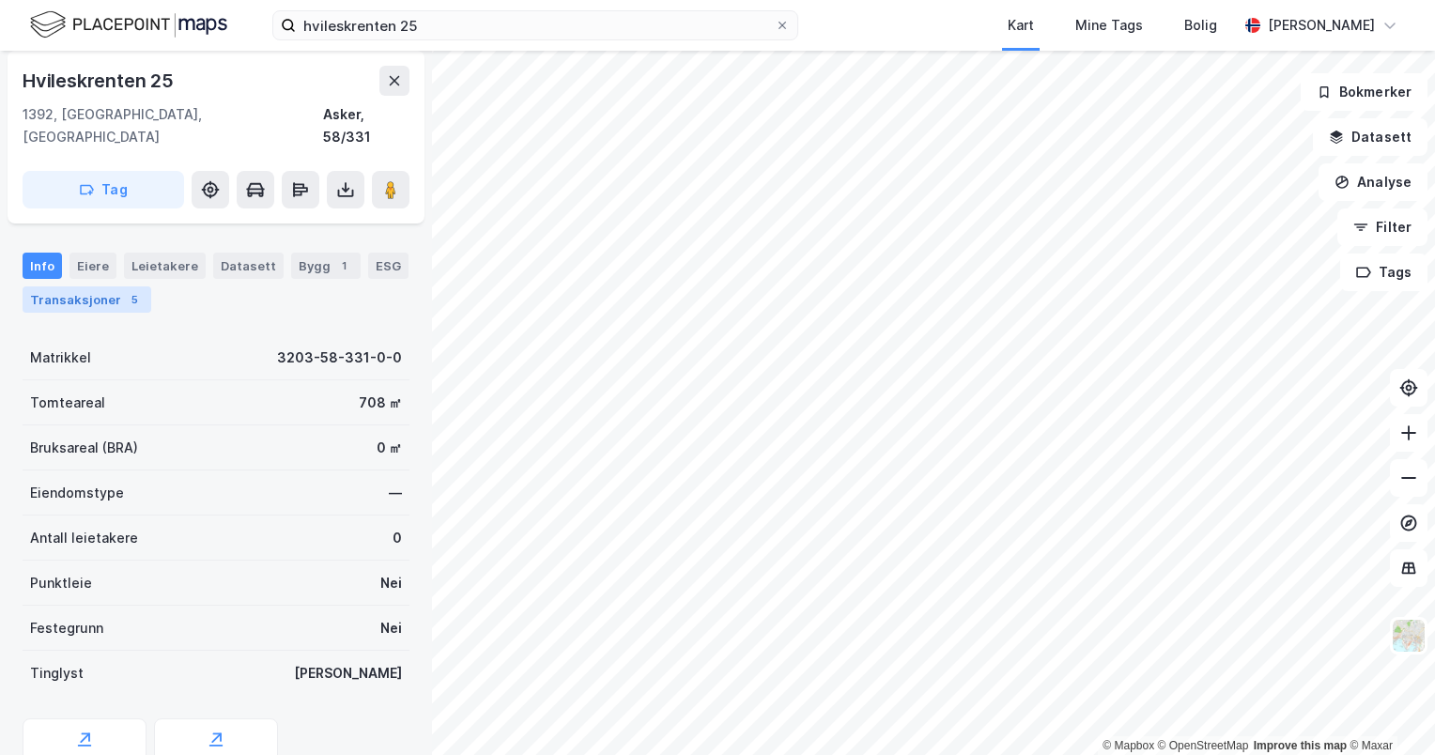
click at [118, 286] on div "Transaksjoner 5" at bounding box center [87, 299] width 129 height 26
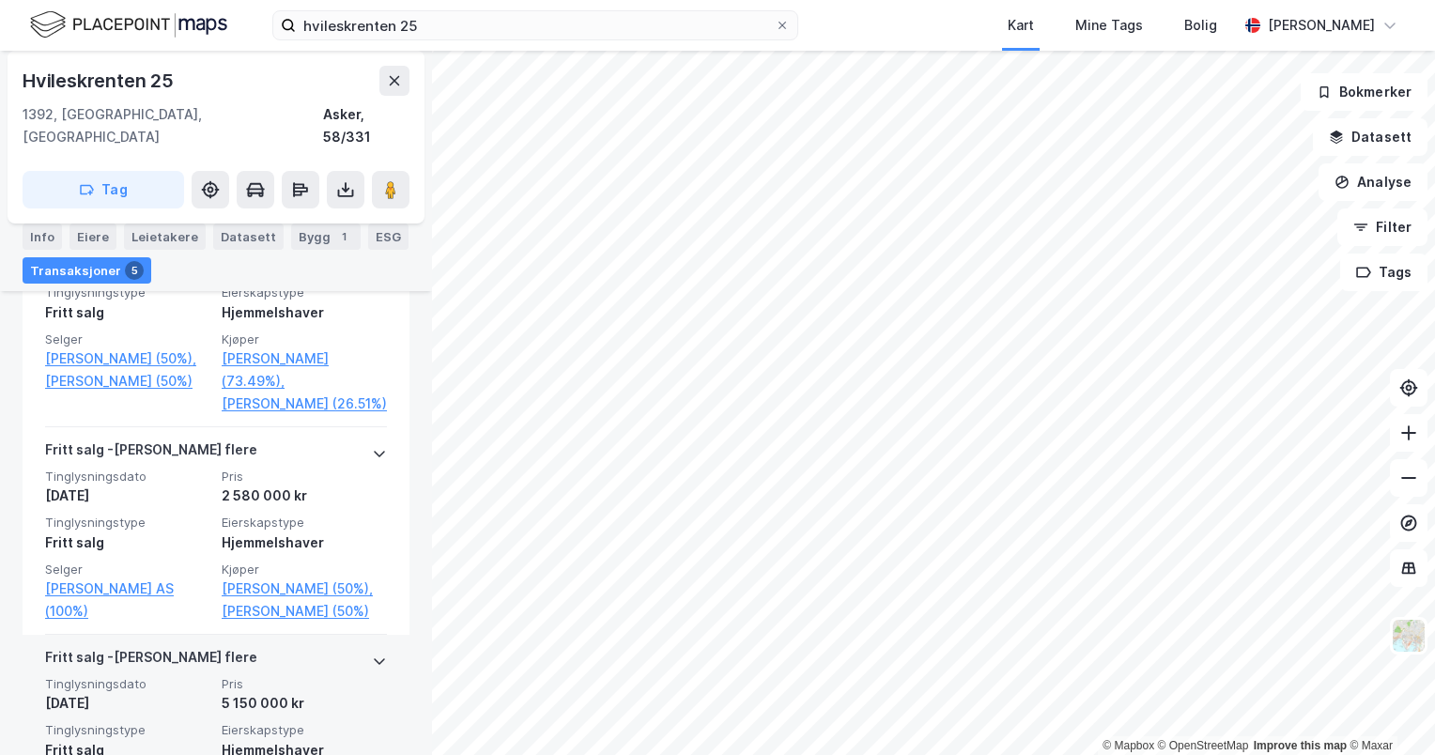
scroll to position [1093, 0]
